Goal: Information Seeking & Learning: Learn about a topic

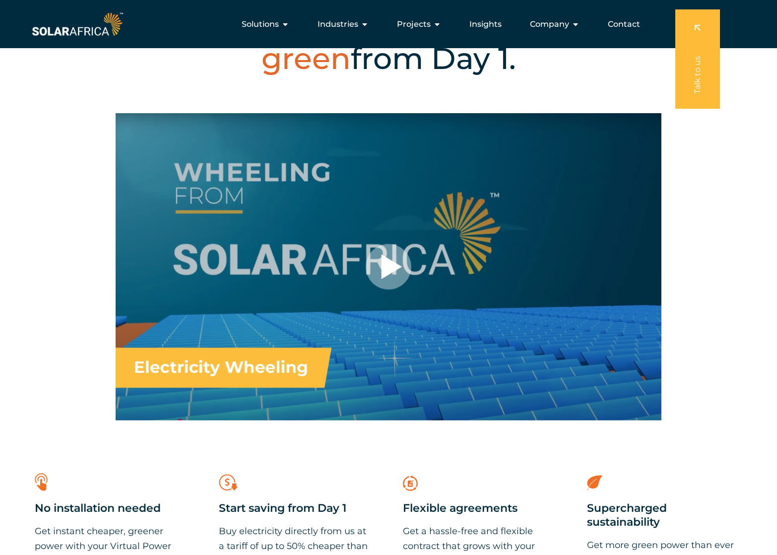
scroll to position [490, 0]
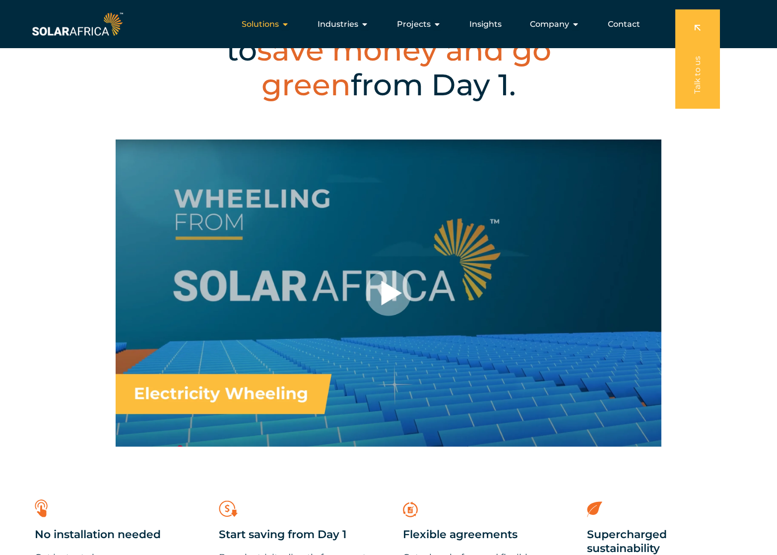
click at [286, 24] on icon "Menu" at bounding box center [285, 24] width 8 height 8
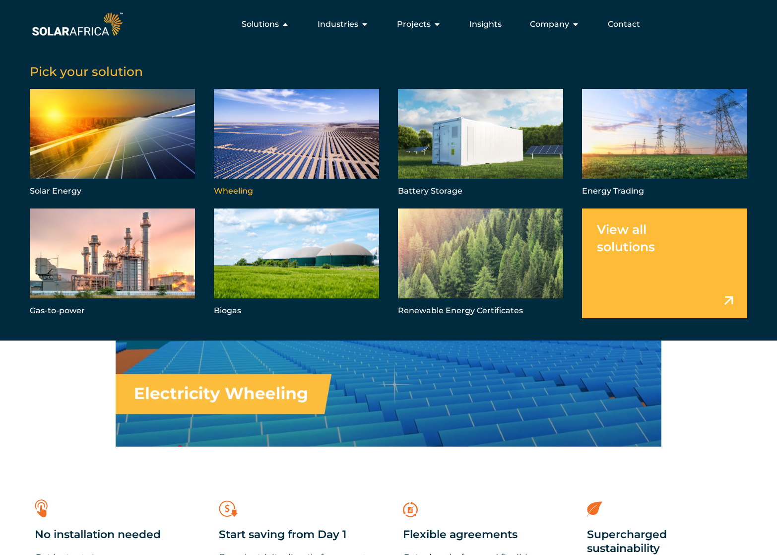
click at [304, 108] on link "Menu" at bounding box center [296, 144] width 165 height 110
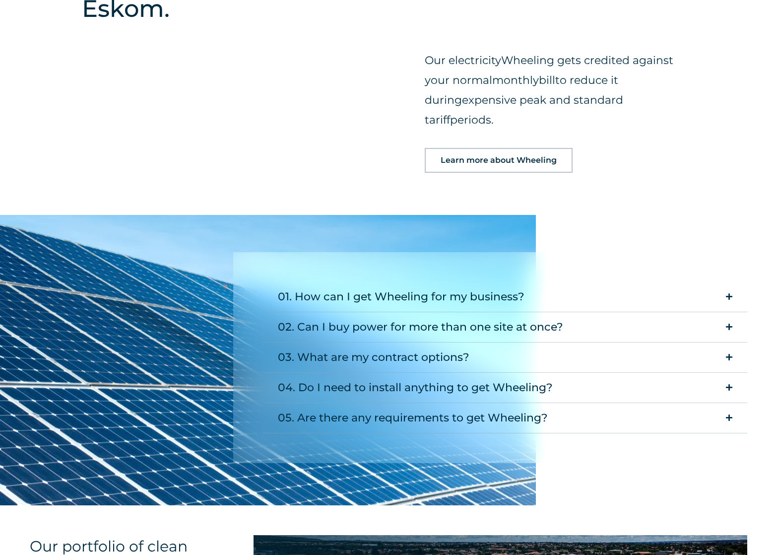
scroll to position [1270, 0]
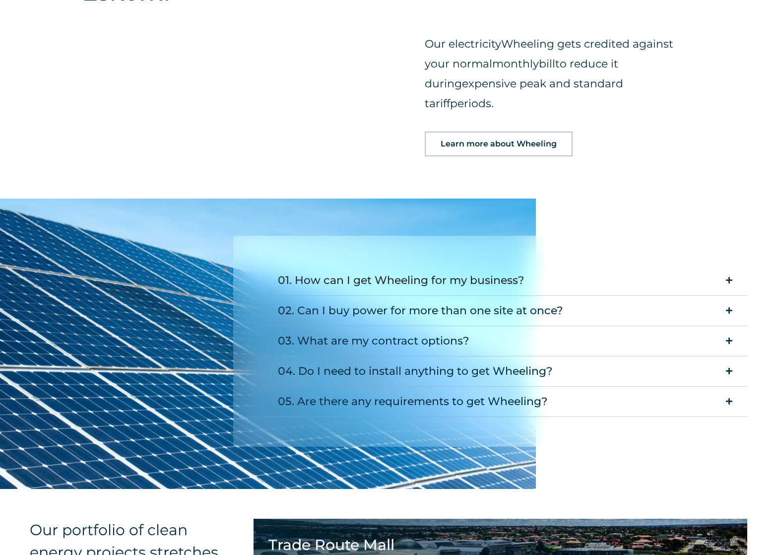
click at [543, 265] on summary "01. How can I get Wheeling for my business?" at bounding box center [505, 280] width 484 height 30
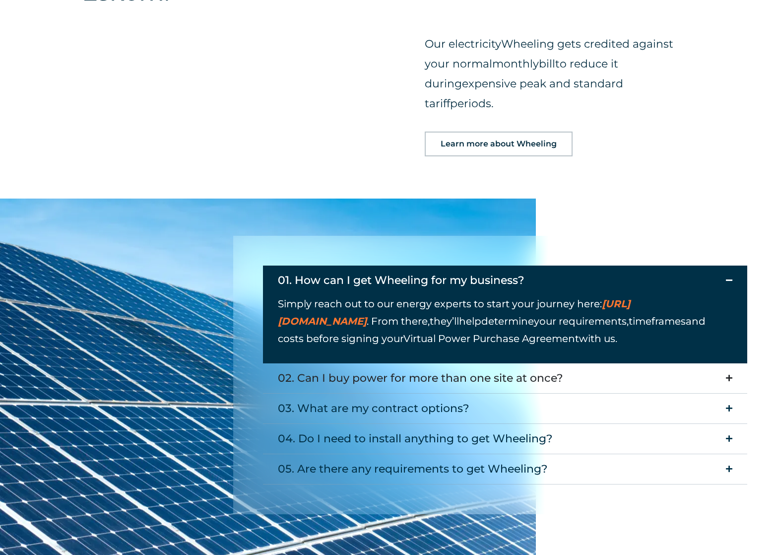
click at [611, 363] on summary "02. Can I buy power for more than one site at once?" at bounding box center [505, 378] width 484 height 30
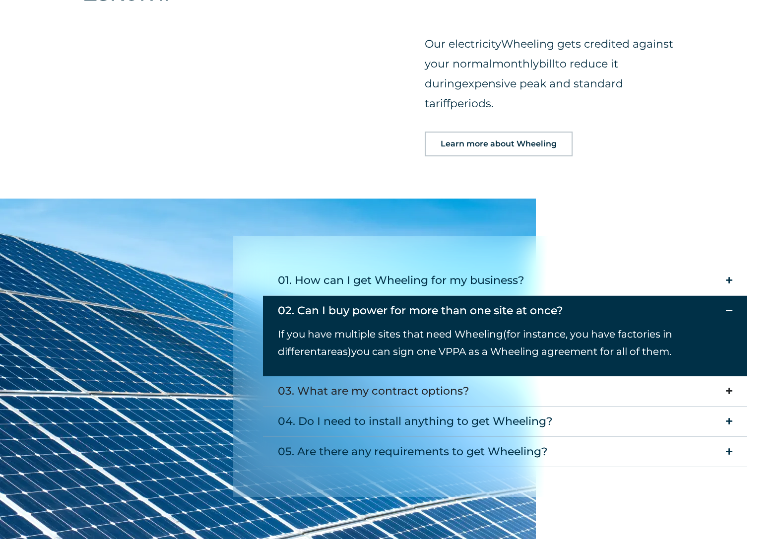
click at [610, 376] on summary "03. What are my contract options?" at bounding box center [505, 391] width 484 height 30
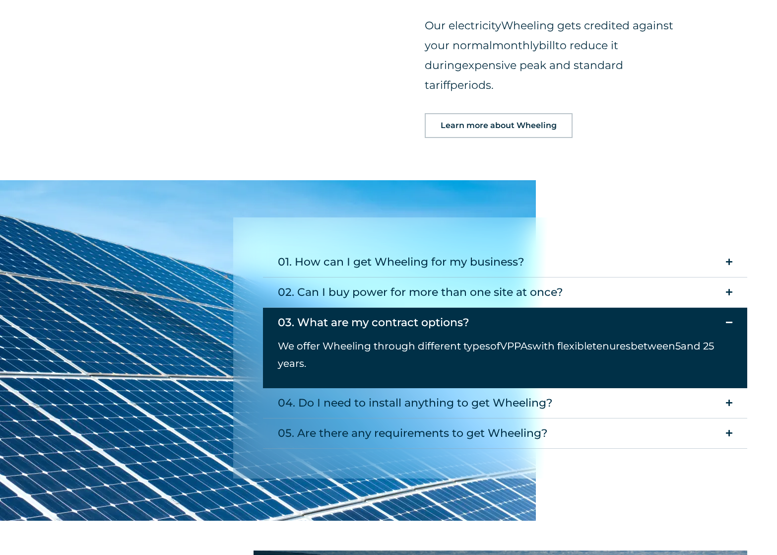
scroll to position [1289, 0]
